Goal: Transaction & Acquisition: Purchase product/service

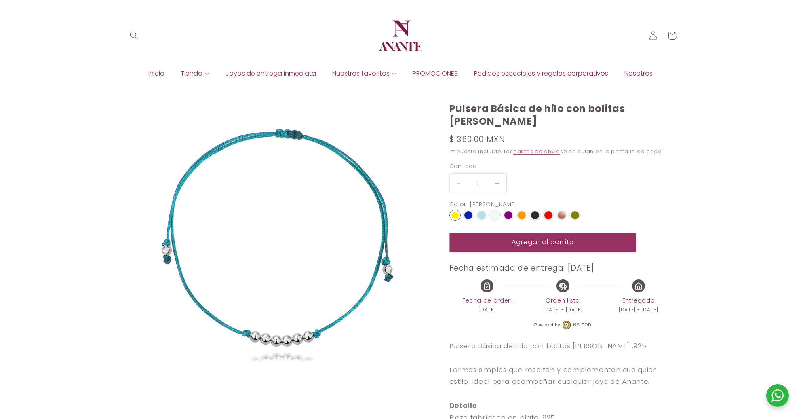
select select "{"isForProduct":true,"id":43715687219354,"title":"Amarillo","available":true,"p…"
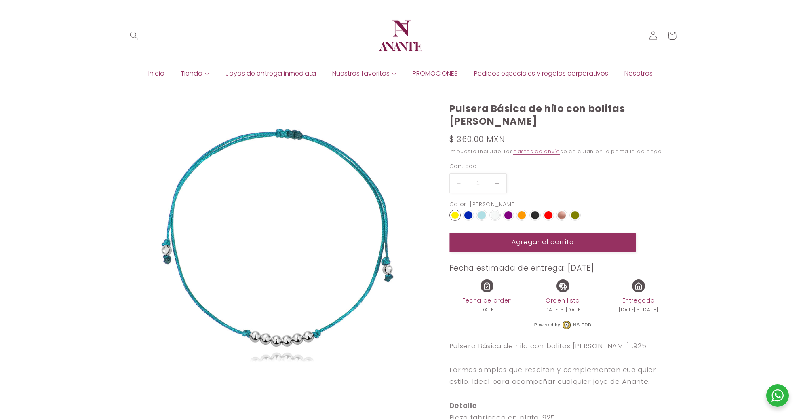
scroll to position [183, 0]
select select "{"isForProduct":true,"id":43715687219354,"title":"Amarillo","available":true,"p…"
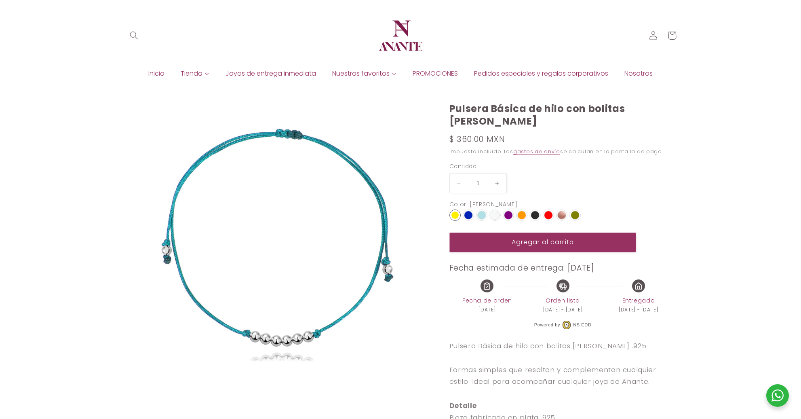
select select "{"isForProduct":true,"id":43715687219354,"title":"Amarillo","available":true,"p…"
